Goal: Transaction & Acquisition: Purchase product/service

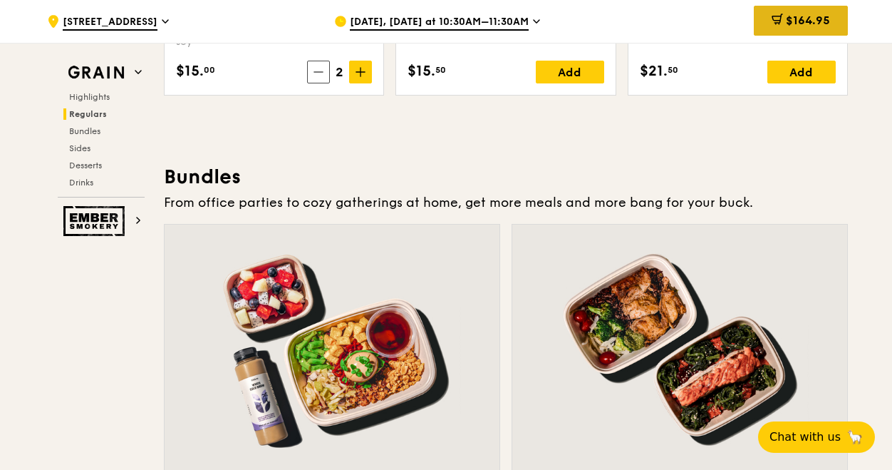
click at [821, 19] on span "$164.95" at bounding box center [808, 21] width 44 height 14
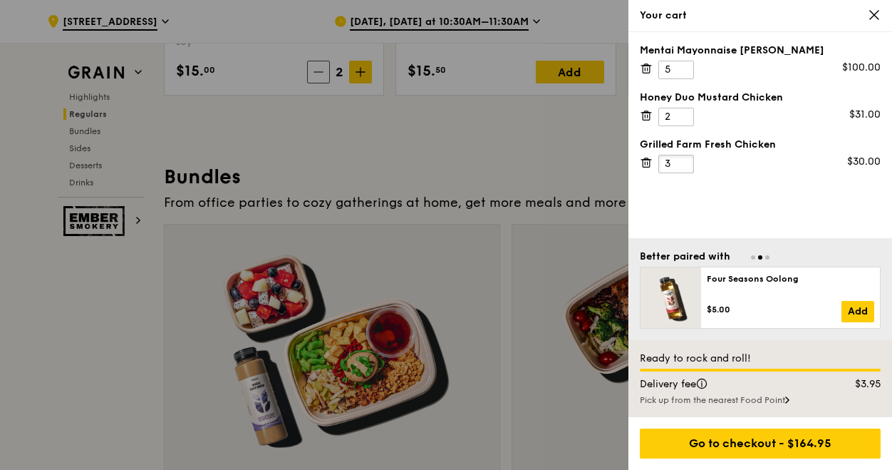
click at [685, 158] on input "3" at bounding box center [677, 164] width 36 height 19
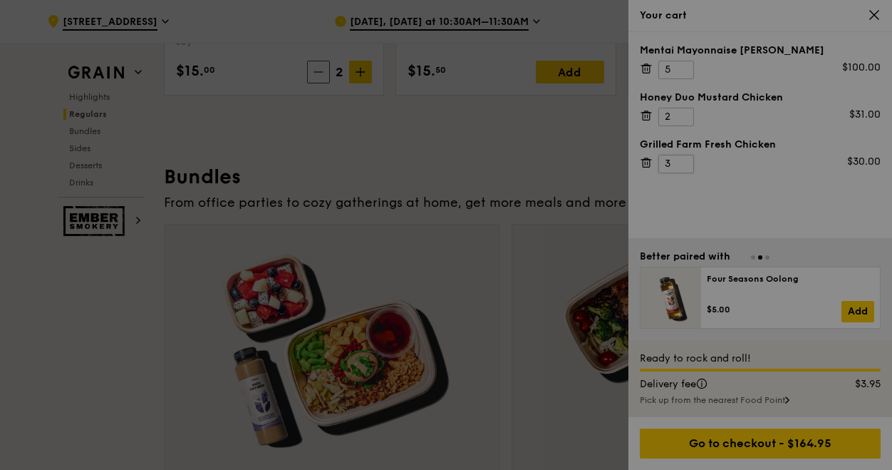
click at [685, 158] on div at bounding box center [446, 235] width 892 height 470
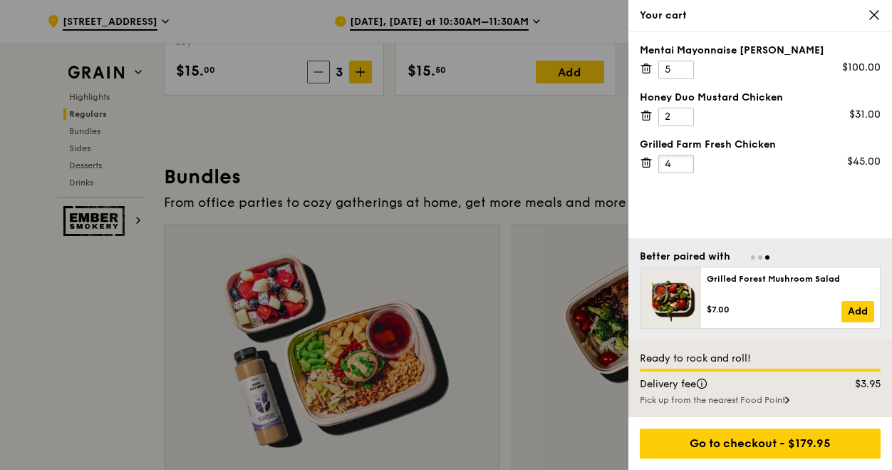
type input "4"
click at [685, 158] on input "4" at bounding box center [677, 164] width 36 height 19
type input "3"
click at [685, 112] on input "3" at bounding box center [677, 117] width 36 height 19
click at [683, 64] on input "6" at bounding box center [677, 70] width 36 height 19
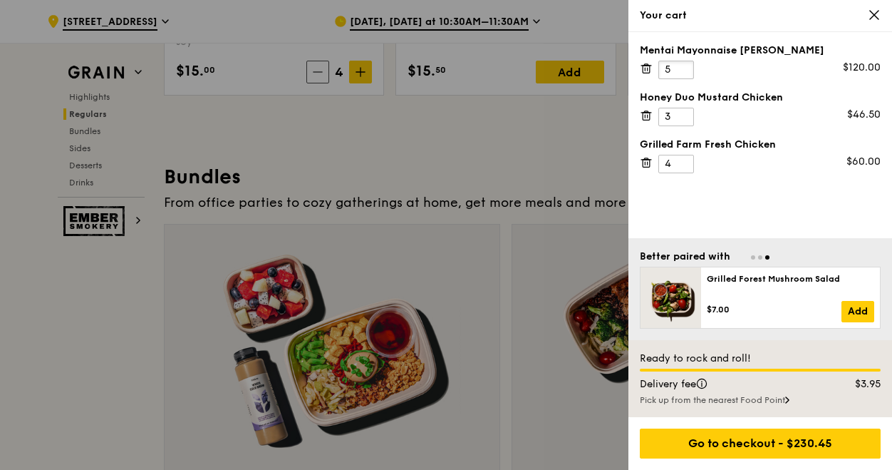
type input "5"
click at [683, 70] on input "5" at bounding box center [677, 70] width 36 height 19
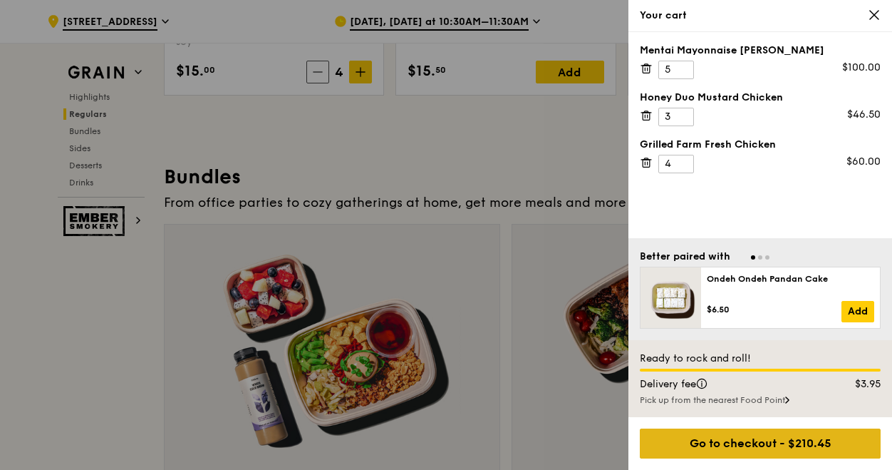
click at [769, 437] on div "Go to checkout - $210.45" at bounding box center [760, 443] width 241 height 30
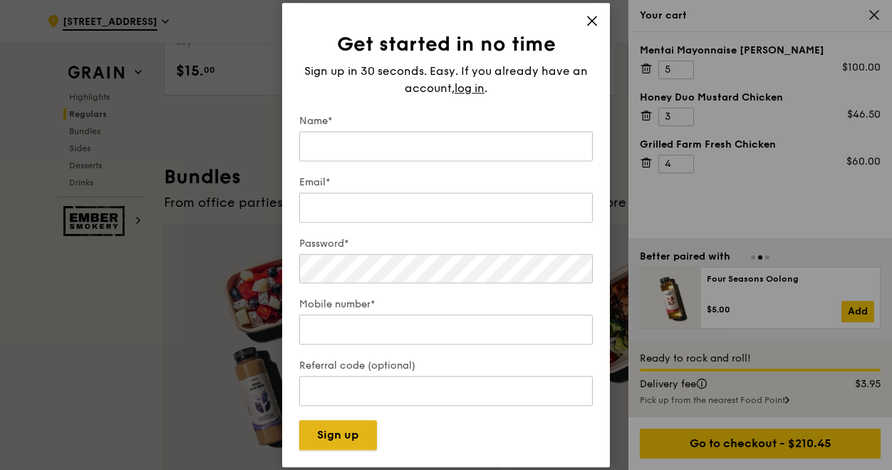
click at [341, 440] on button "Sign up" at bounding box center [338, 435] width 78 height 30
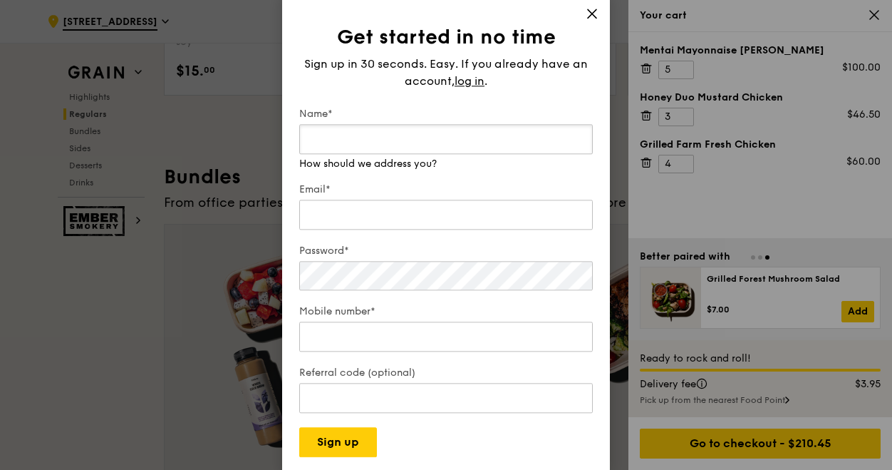
click at [352, 138] on input "Name*" at bounding box center [446, 139] width 294 height 30
type input "[PERSON_NAME]"
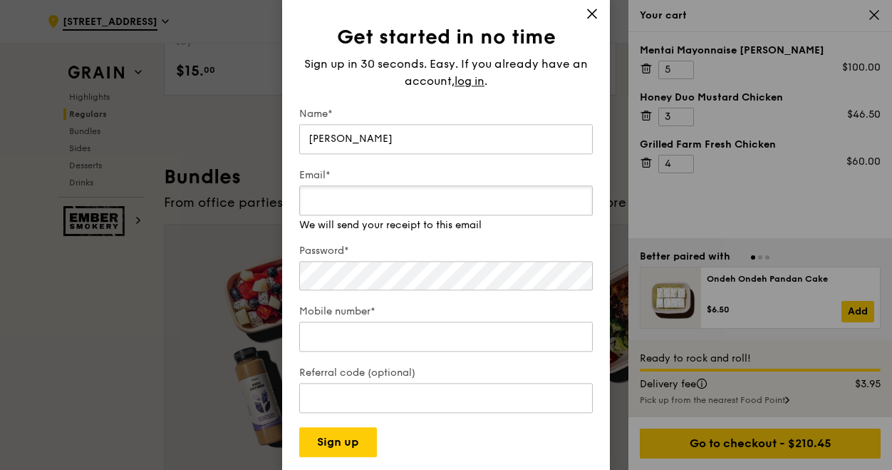
click at [352, 217] on div "Email* We will send your receipt to this email" at bounding box center [446, 200] width 294 height 64
type input "[EMAIL_ADDRESS][DOMAIN_NAME]"
type input "88776518"
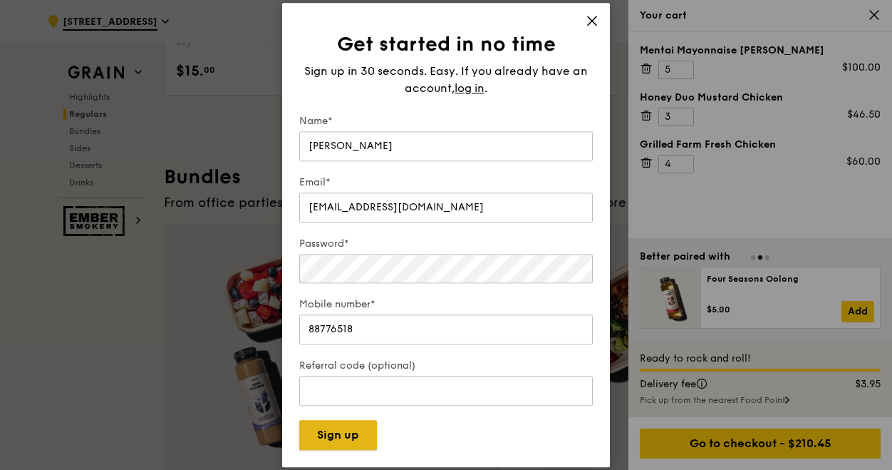
click at [344, 446] on button "Sign up" at bounding box center [338, 435] width 78 height 30
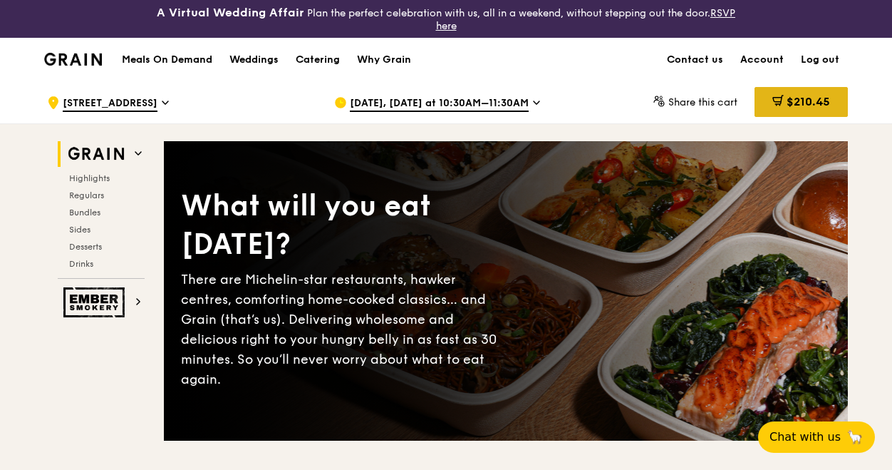
click at [808, 100] on span "$210.45" at bounding box center [808, 102] width 43 height 14
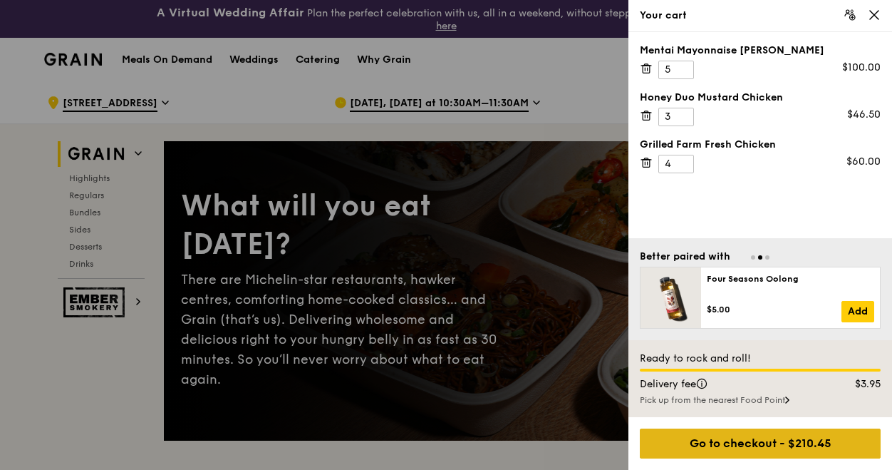
click at [778, 444] on div "Go to checkout - $210.45" at bounding box center [760, 443] width 241 height 30
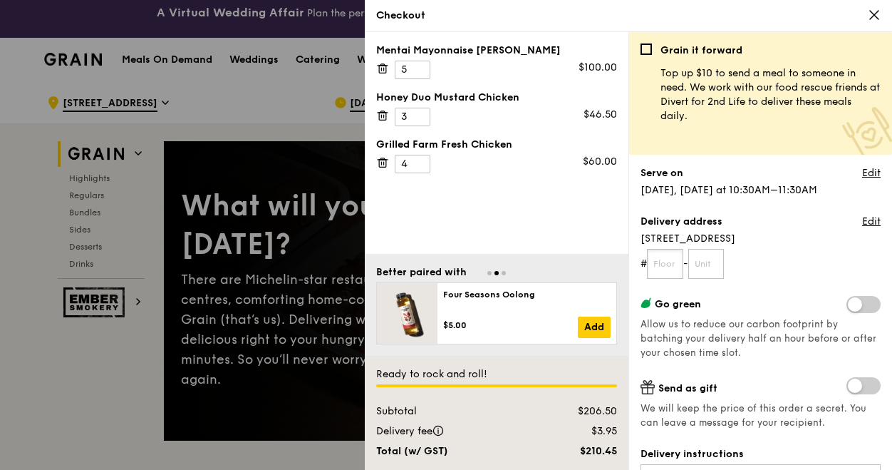
click at [666, 266] on input "text" at bounding box center [665, 264] width 36 height 30
type input "19"
click at [716, 264] on input "text" at bounding box center [706, 264] width 36 height 30
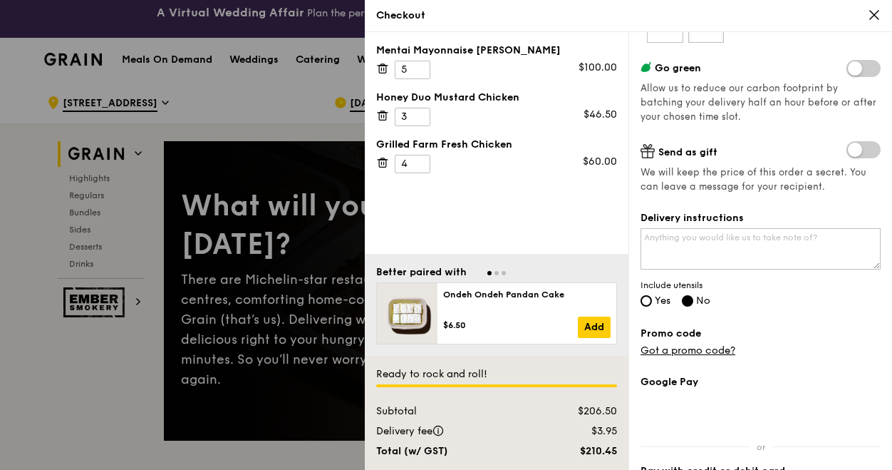
scroll to position [241, 0]
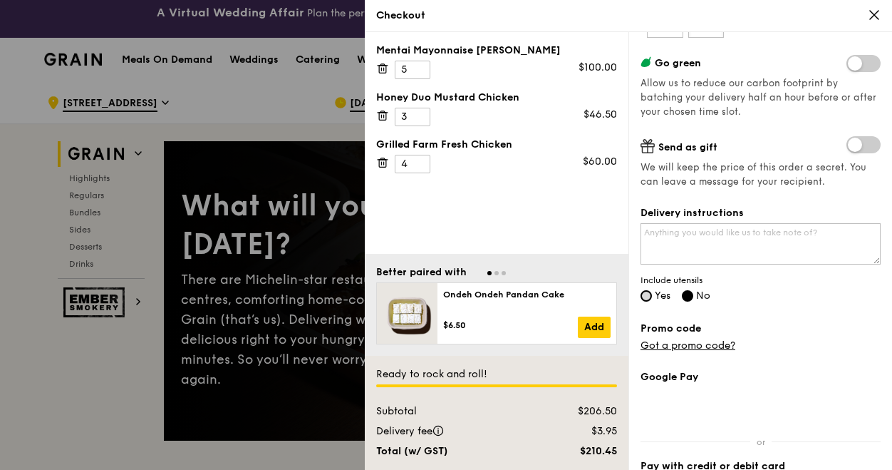
type input "01/08"
click at [646, 291] on input "Yes" at bounding box center [646, 295] width 11 height 11
radio input "true"
radio input "false"
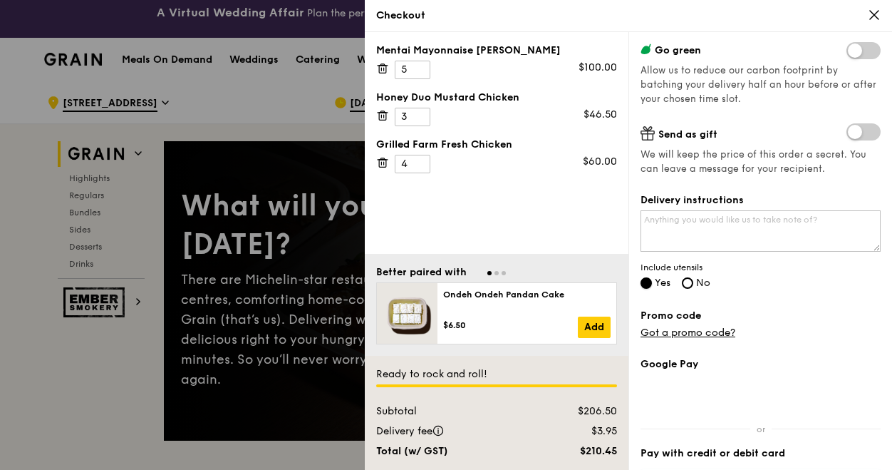
scroll to position [253, 0]
click at [678, 225] on textarea "Delivery instructions" at bounding box center [761, 231] width 240 height 41
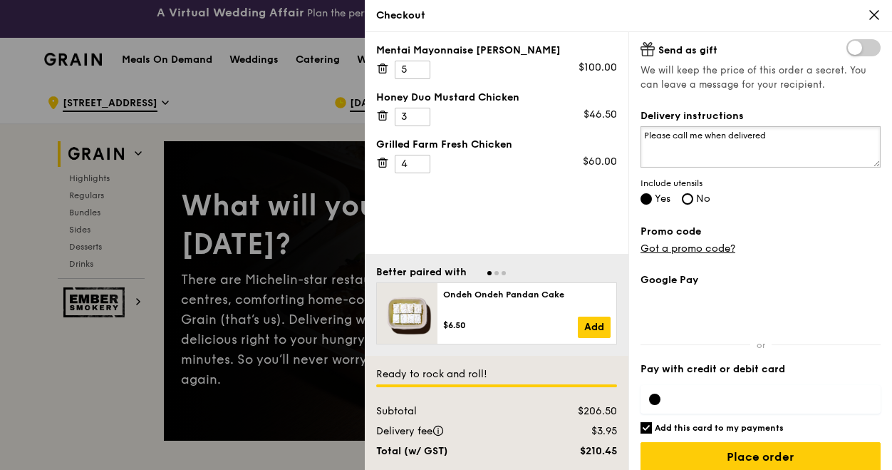
scroll to position [349, 0]
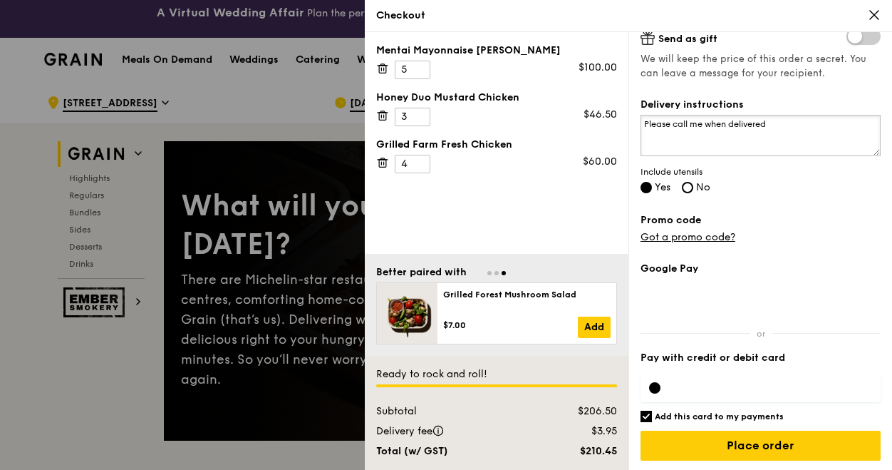
type textarea "Please call me when delivered"
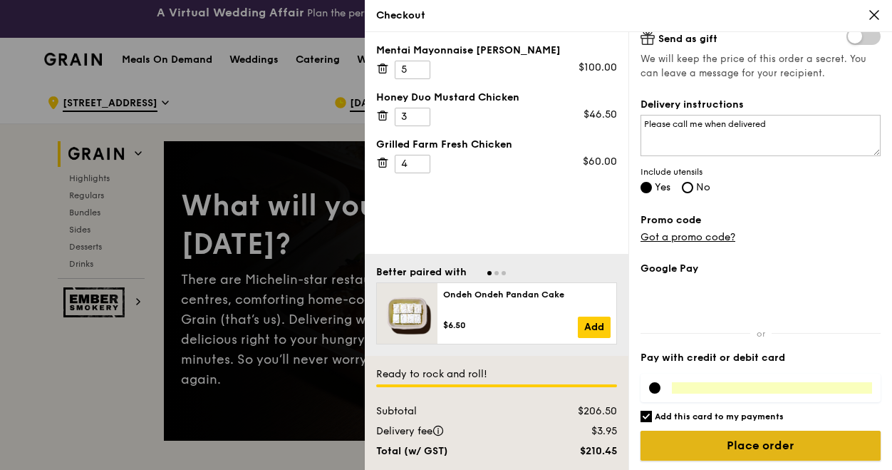
click at [744, 443] on input "Place order" at bounding box center [761, 445] width 240 height 30
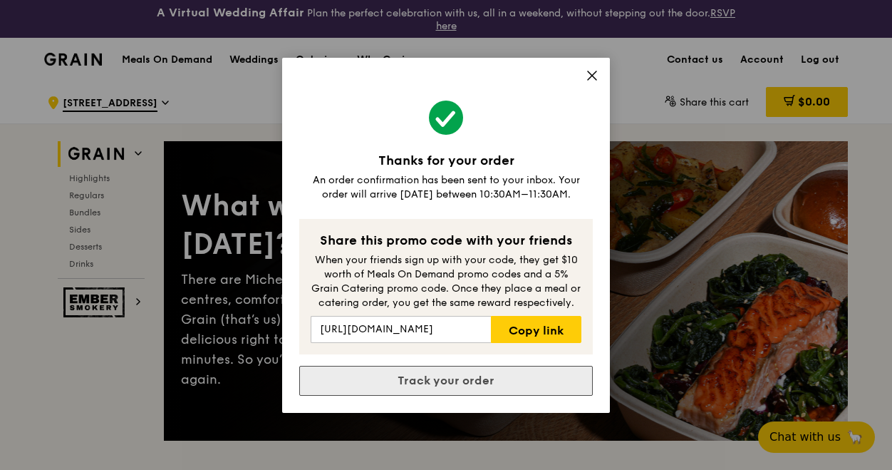
click at [497, 390] on link "Track your order" at bounding box center [446, 381] width 294 height 30
